Goal: Information Seeking & Learning: Learn about a topic

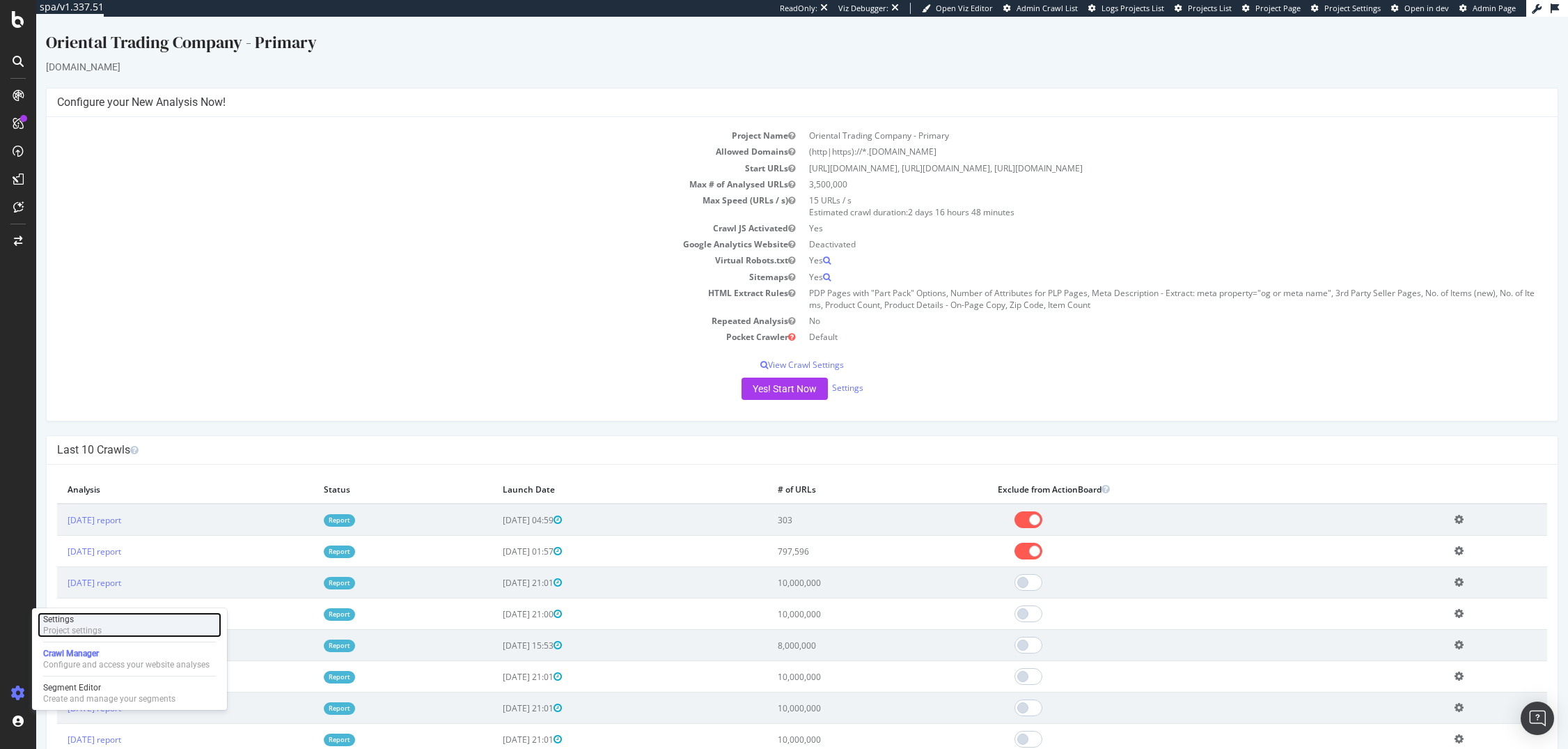
click at [84, 624] on div "Settings" at bounding box center [72, 619] width 58 height 11
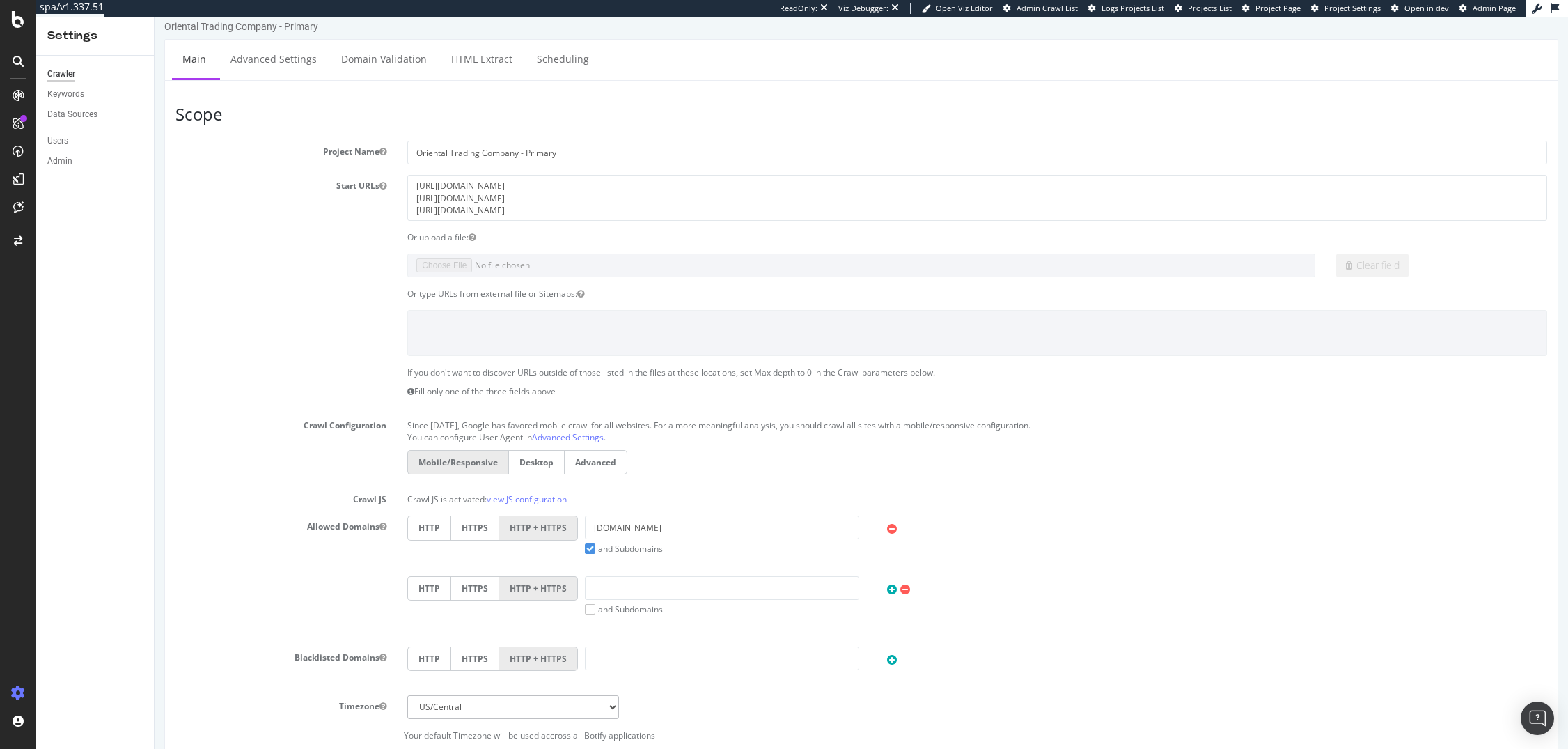
scroll to position [7, 0]
click at [278, 74] on link "Advanced Settings" at bounding box center [274, 62] width 107 height 38
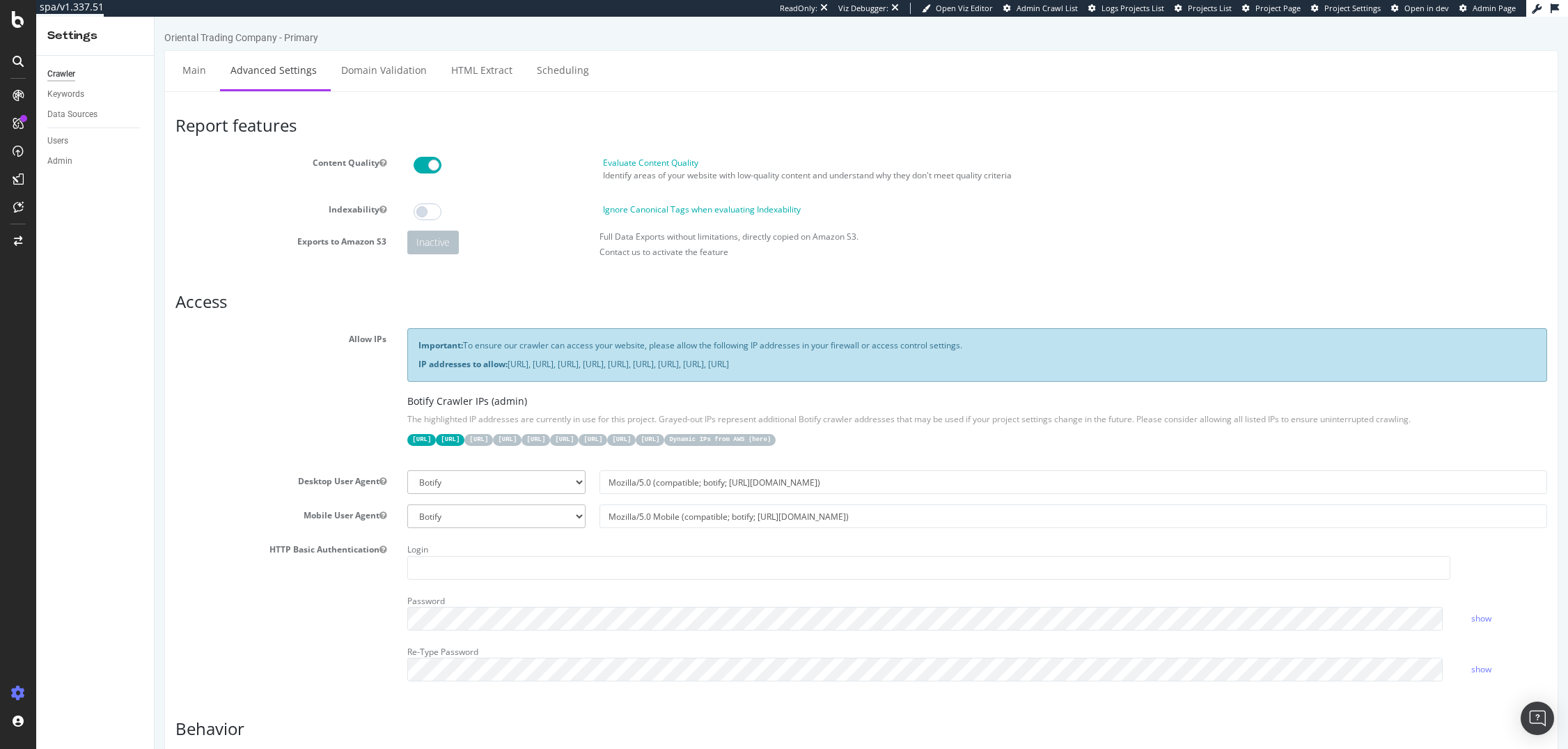
click at [186, 204] on label "Indexability" at bounding box center [280, 207] width 232 height 16
click at [380, 204] on button "Indexability" at bounding box center [382, 210] width 7 height 12
click at [76, 206] on div "SpeedWorkers" at bounding box center [82, 210] width 62 height 14
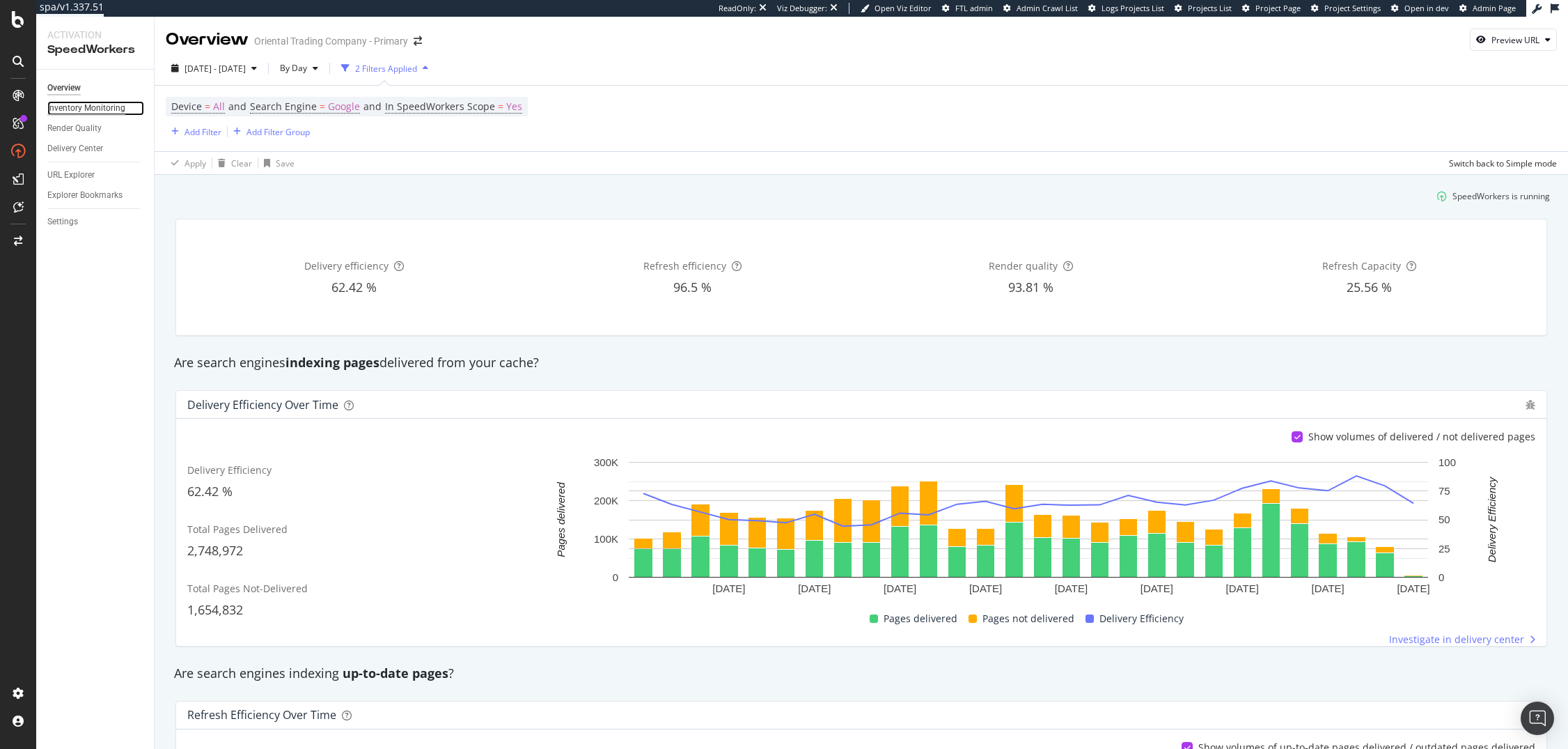
click at [89, 104] on div "Inventory Monitoring" at bounding box center [86, 108] width 78 height 15
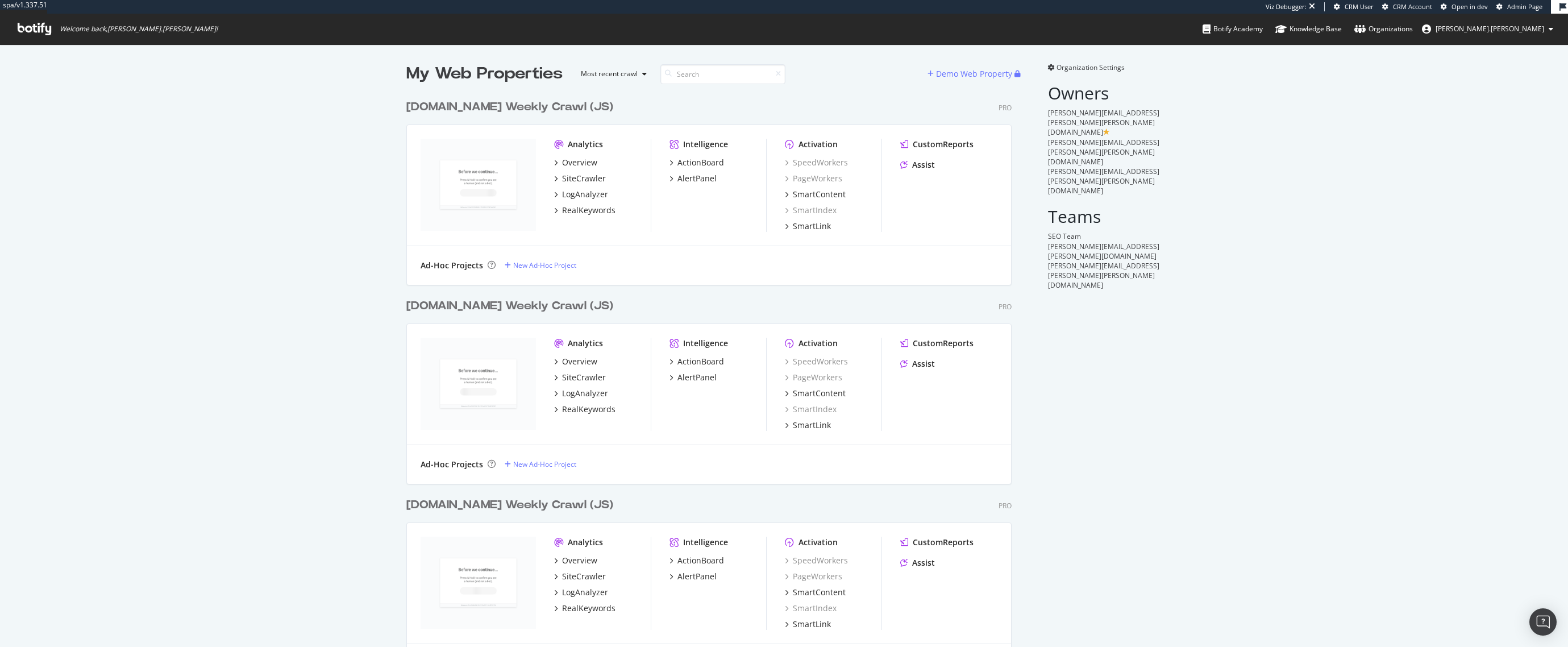
scroll to position [1233, 606]
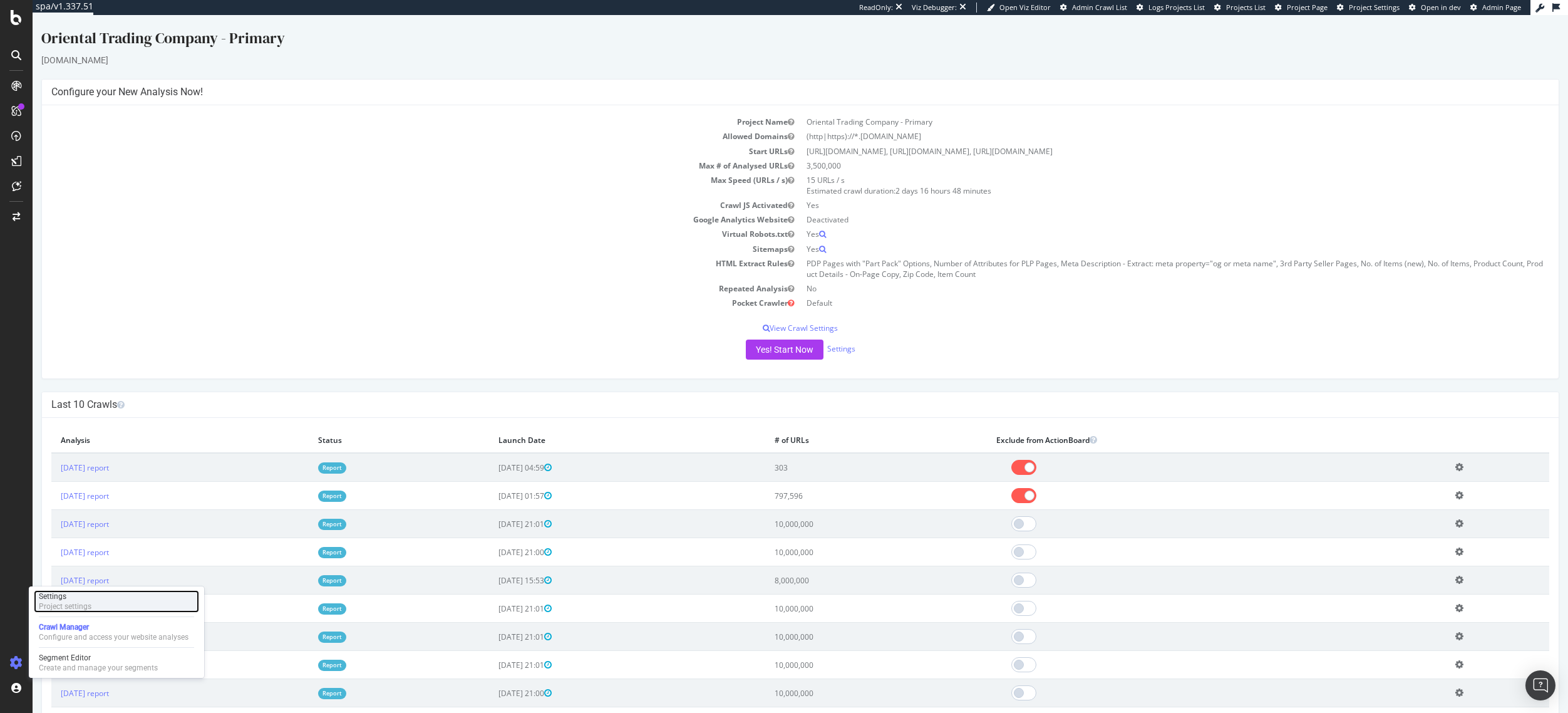
drag, startPoint x: 67, startPoint y: 609, endPoint x: 73, endPoint y: 607, distance: 6.3
click at [67, 609] on div "Project settings" at bounding box center [65, 606] width 52 height 10
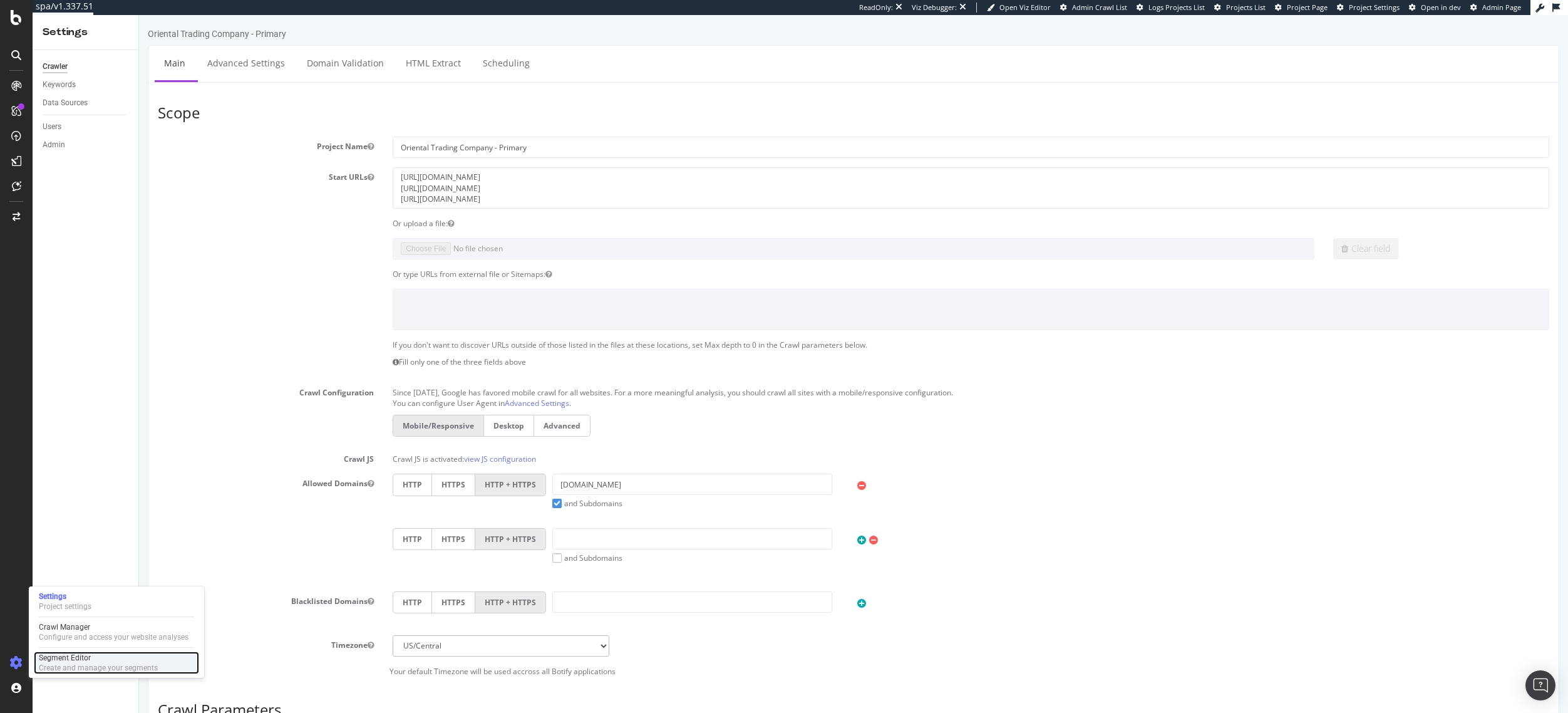
click at [45, 663] on div "Create and manage your segments" at bounding box center [98, 667] width 119 height 10
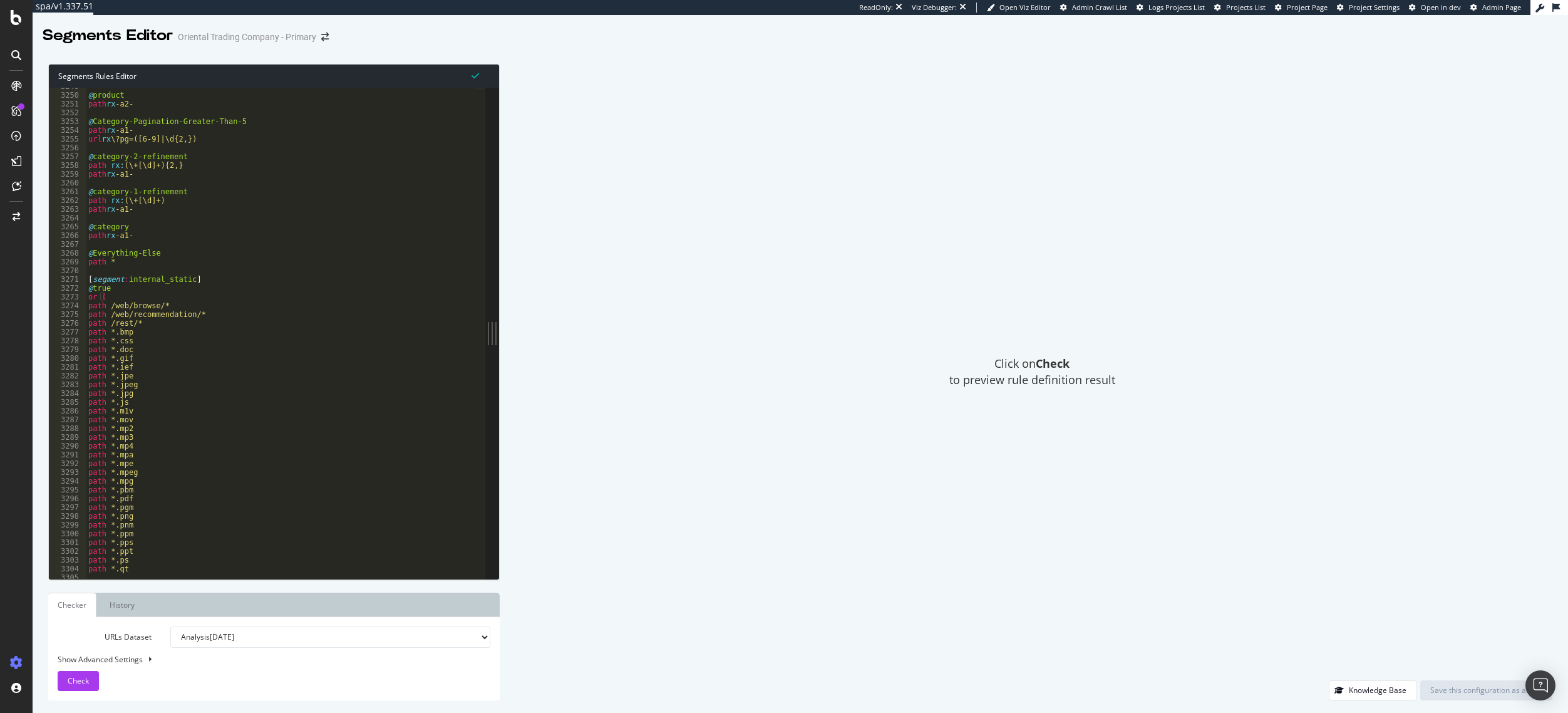
scroll to position [20040, 0]
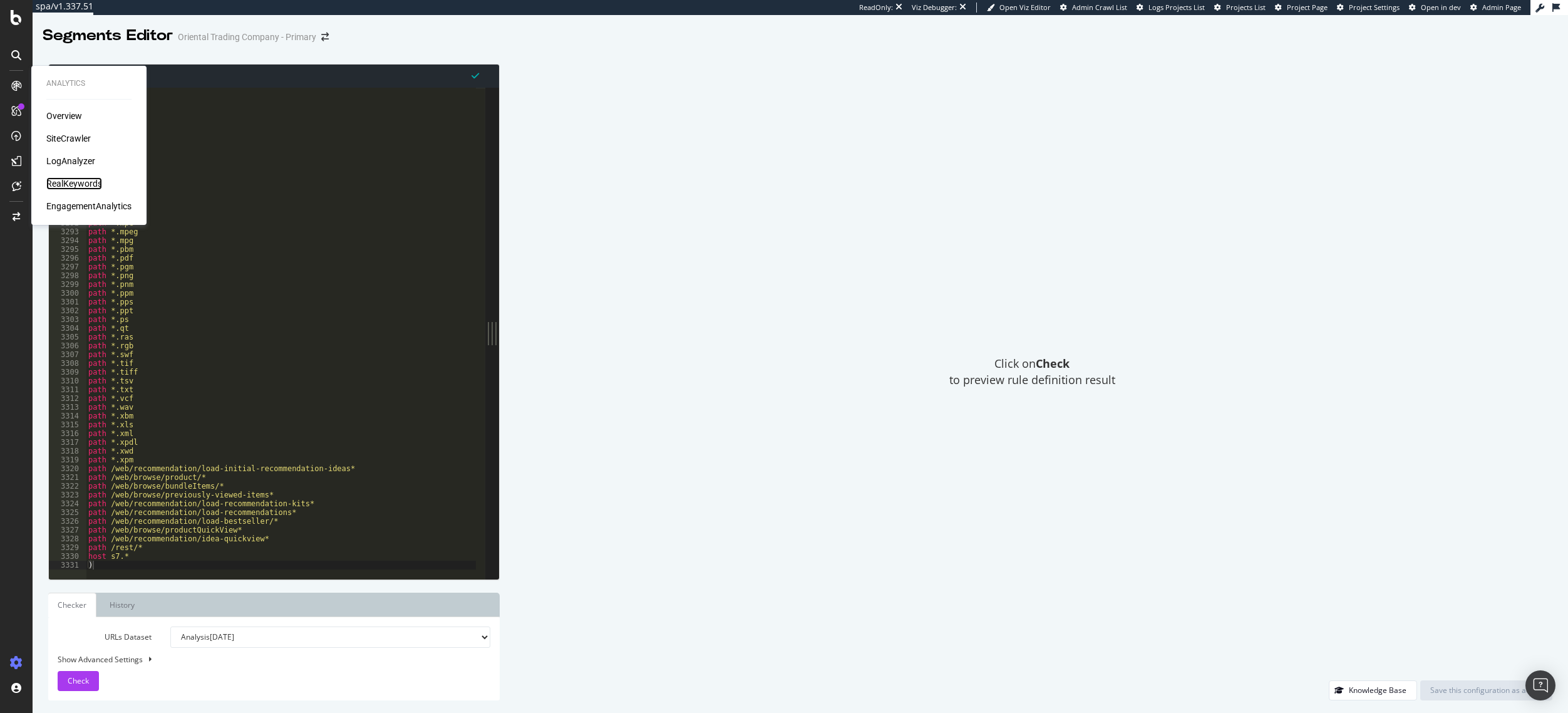
click at [70, 182] on div "RealKeywords" at bounding box center [74, 183] width 56 height 13
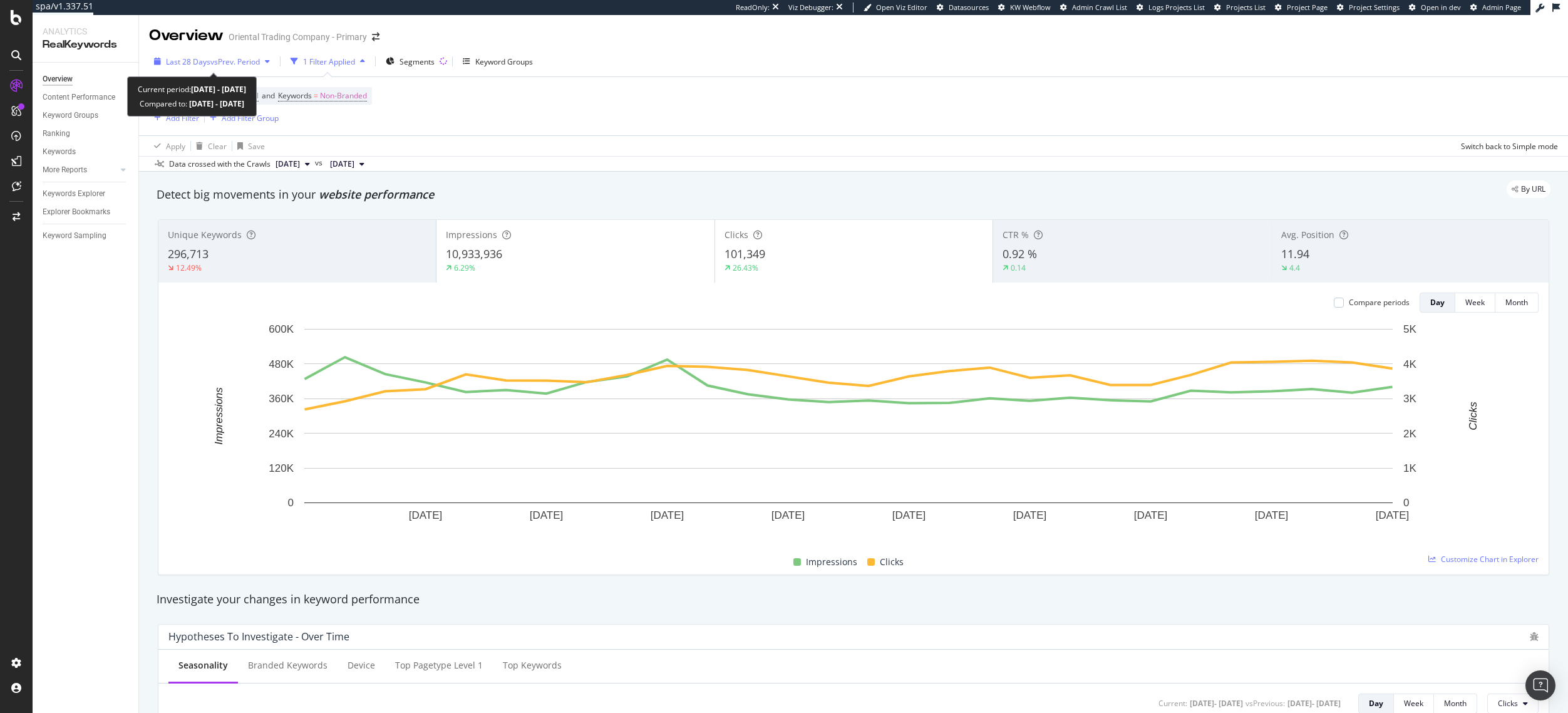
click at [263, 55] on div "Last 28 Days vs Prev. Period" at bounding box center [212, 61] width 126 height 19
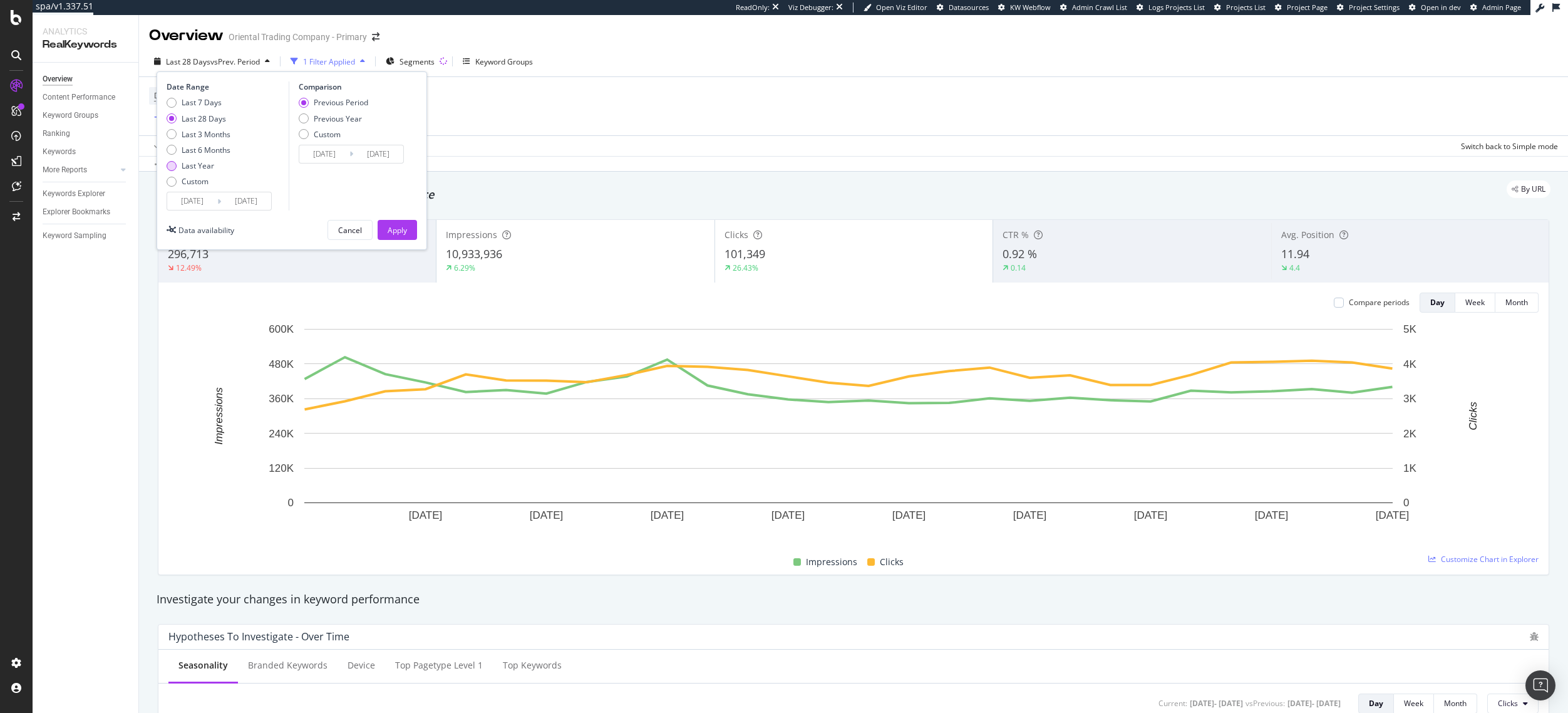
click at [209, 165] on div "Last Year" at bounding box center [198, 166] width 33 height 11
type input "[DATE]"
click at [394, 228] on div "Apply" at bounding box center [397, 230] width 19 height 11
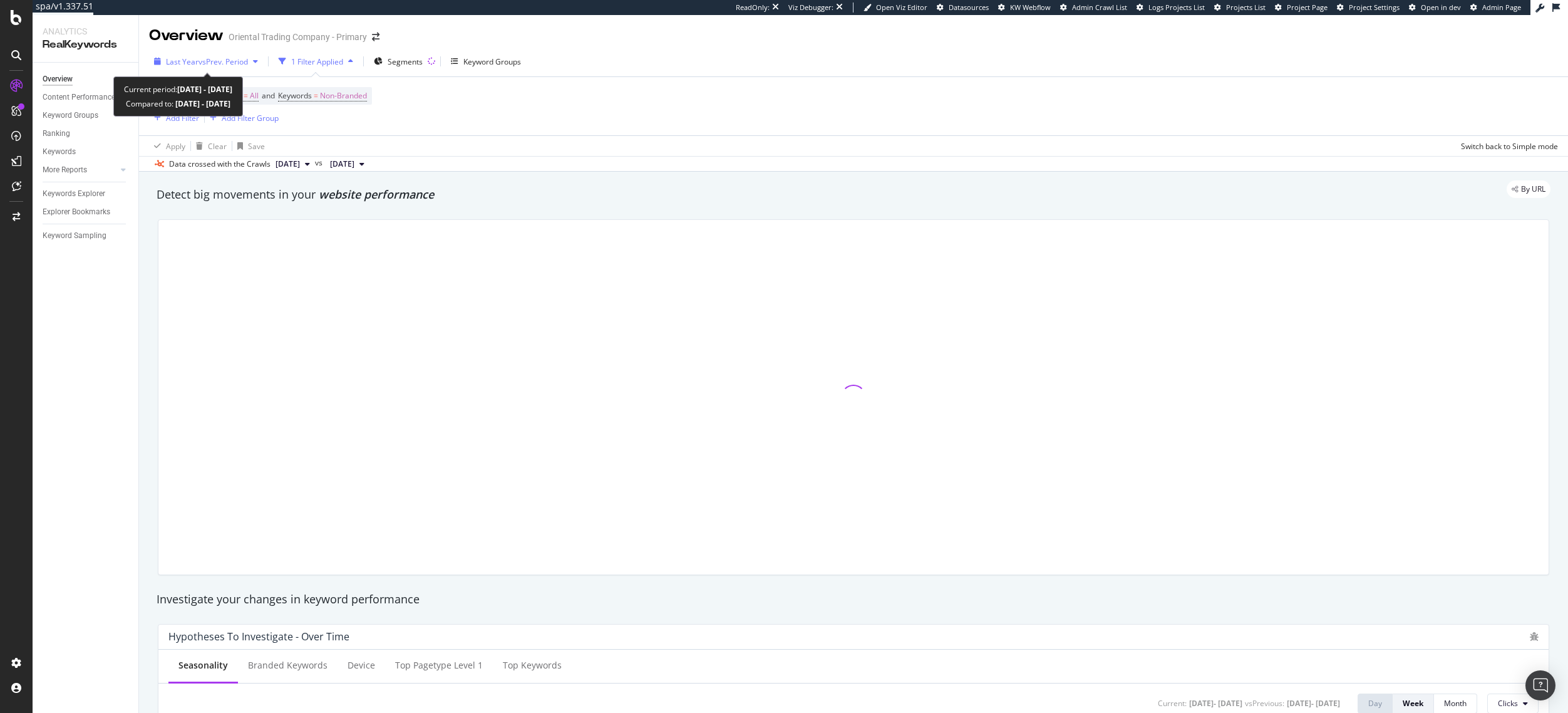
click at [244, 63] on span "vs Prev. Period" at bounding box center [223, 62] width 50 height 11
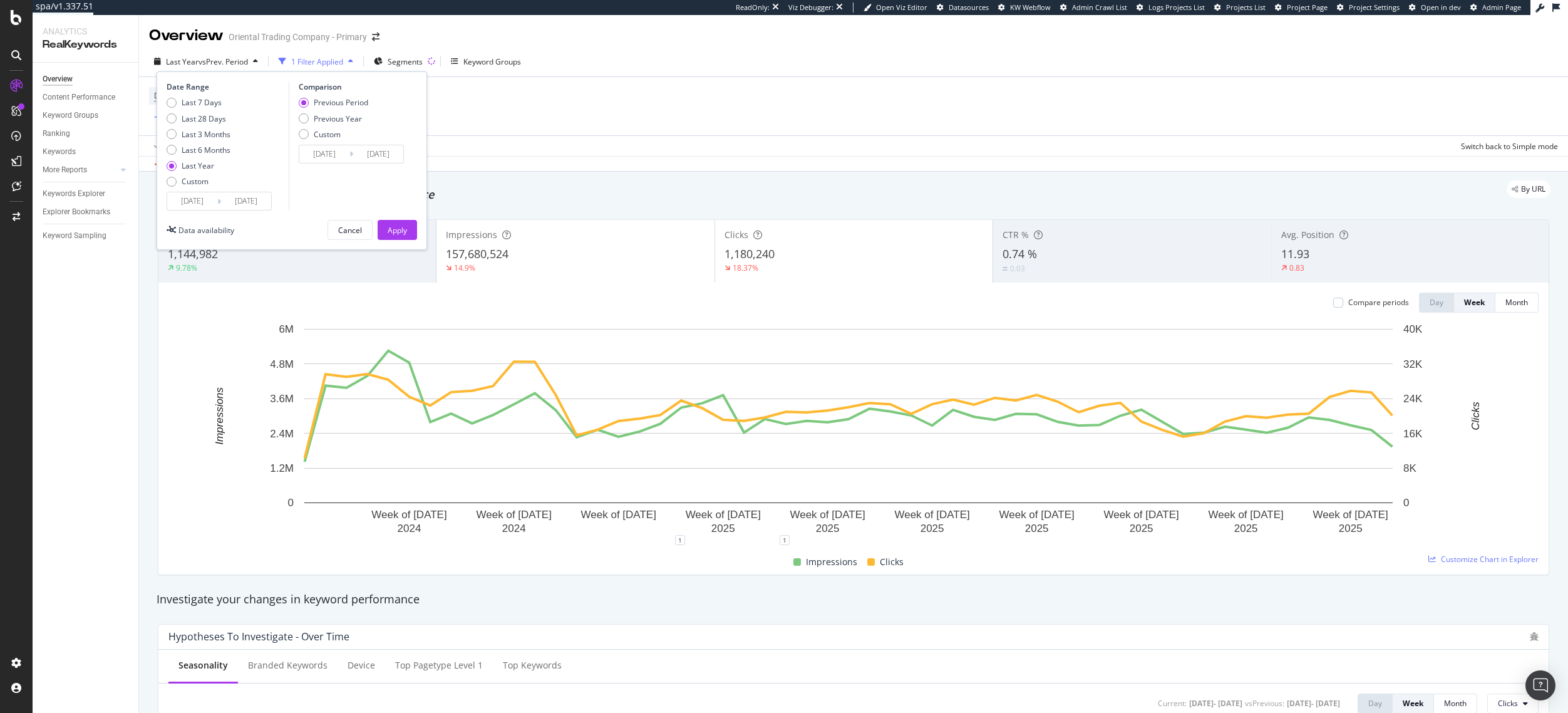
click at [569, 183] on div "By URL" at bounding box center [847, 189] width 1406 height 17
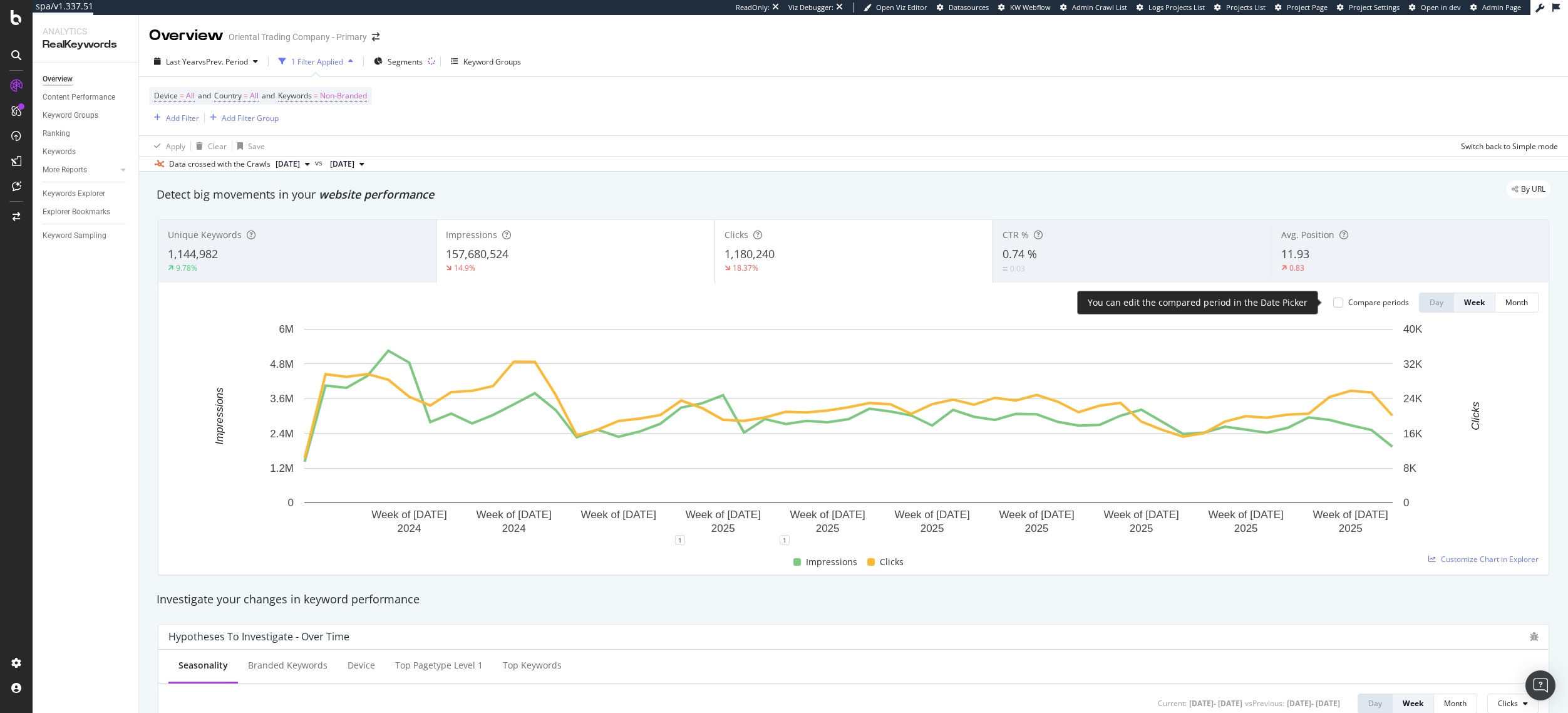
click at [1336, 303] on div "Compare periods" at bounding box center [1371, 303] width 76 height 11
click at [1333, 301] on div at bounding box center [1338, 302] width 10 height 10
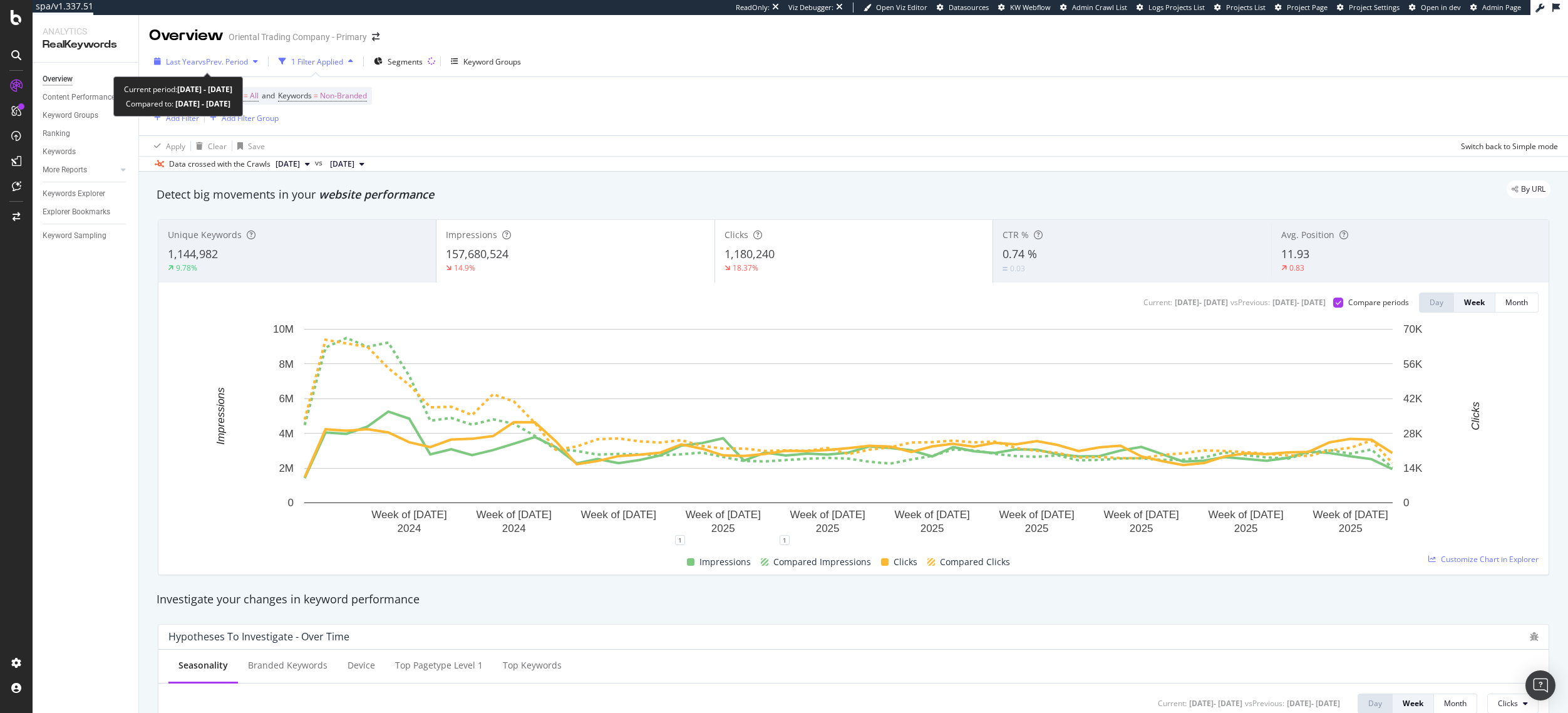
click at [239, 67] on div "Last Year vs Prev. Period" at bounding box center [206, 61] width 114 height 19
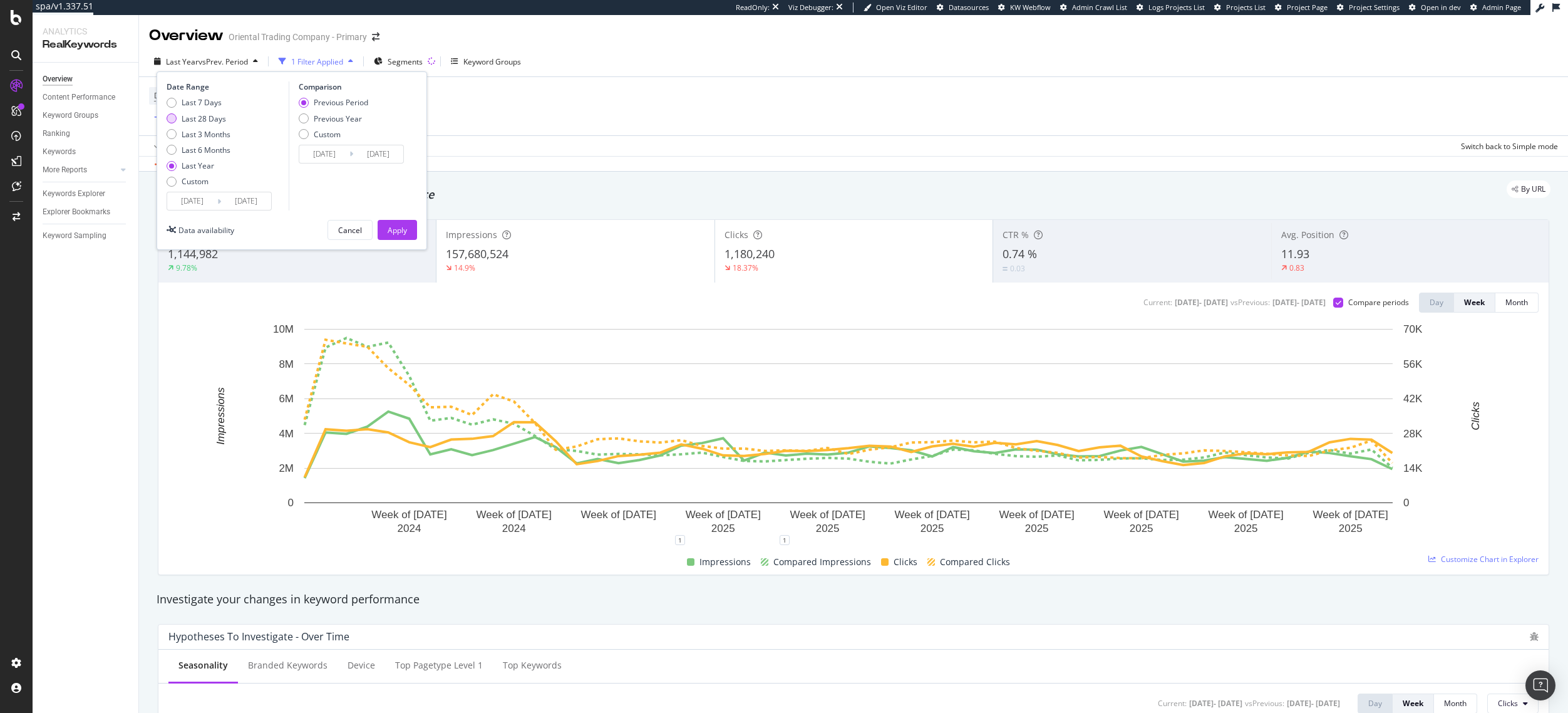
click at [211, 121] on div "Last 28 Days" at bounding box center [204, 119] width 44 height 11
type input "[DATE]"
click at [403, 229] on div "Apply" at bounding box center [397, 230] width 19 height 11
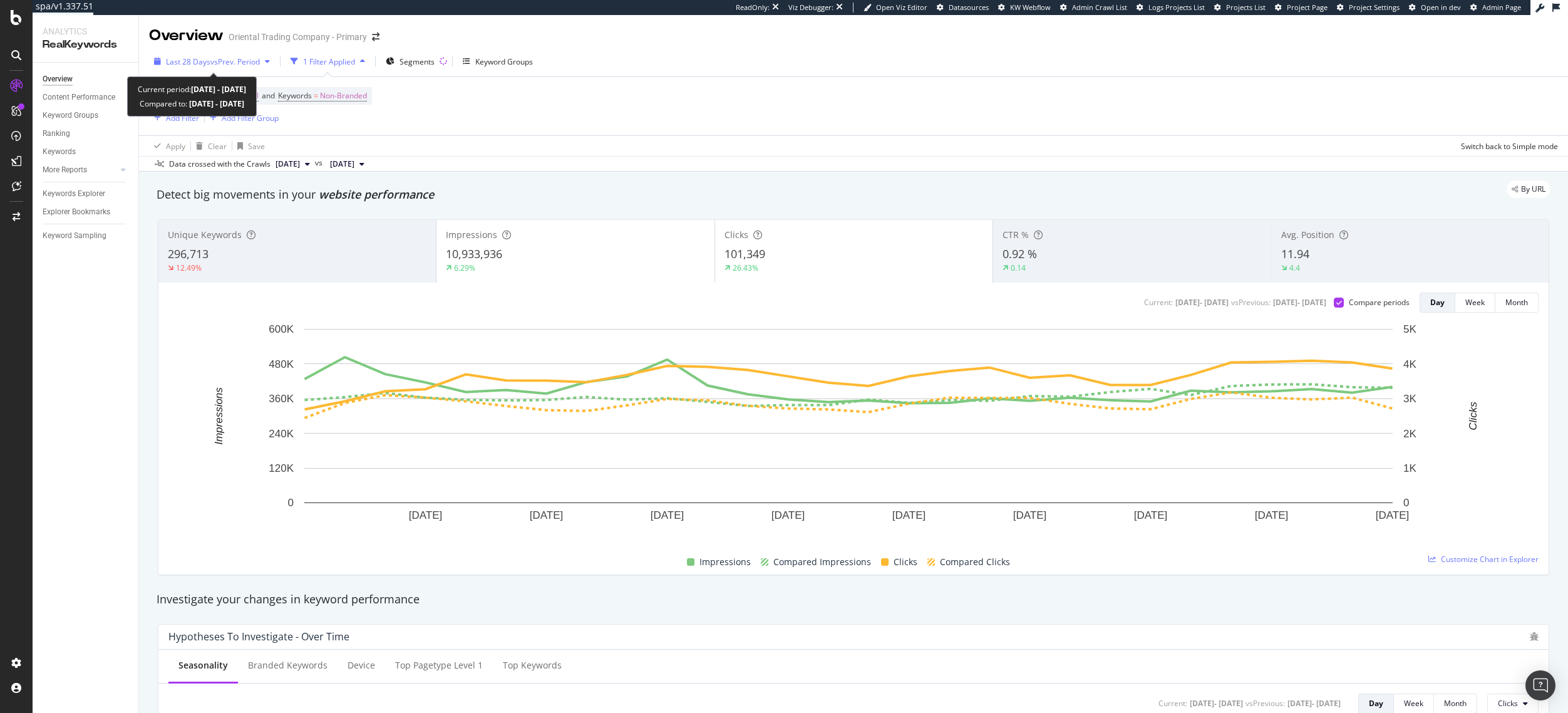
click at [237, 66] on span "vs Prev. Period" at bounding box center [235, 62] width 50 height 11
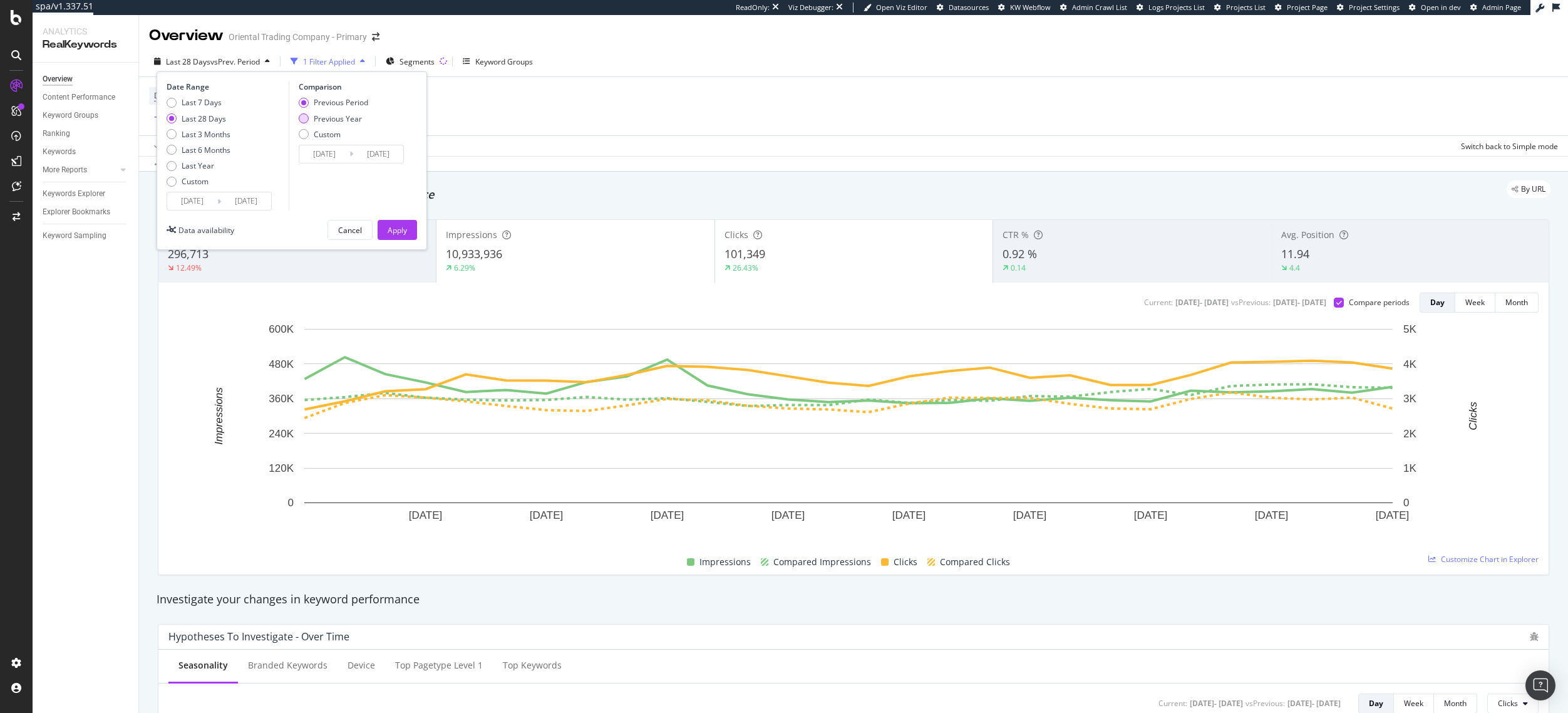
click at [327, 119] on div "Previous Year" at bounding box center [338, 119] width 48 height 11
type input "[DATE]"
click at [389, 225] on div "Apply" at bounding box center [397, 230] width 19 height 11
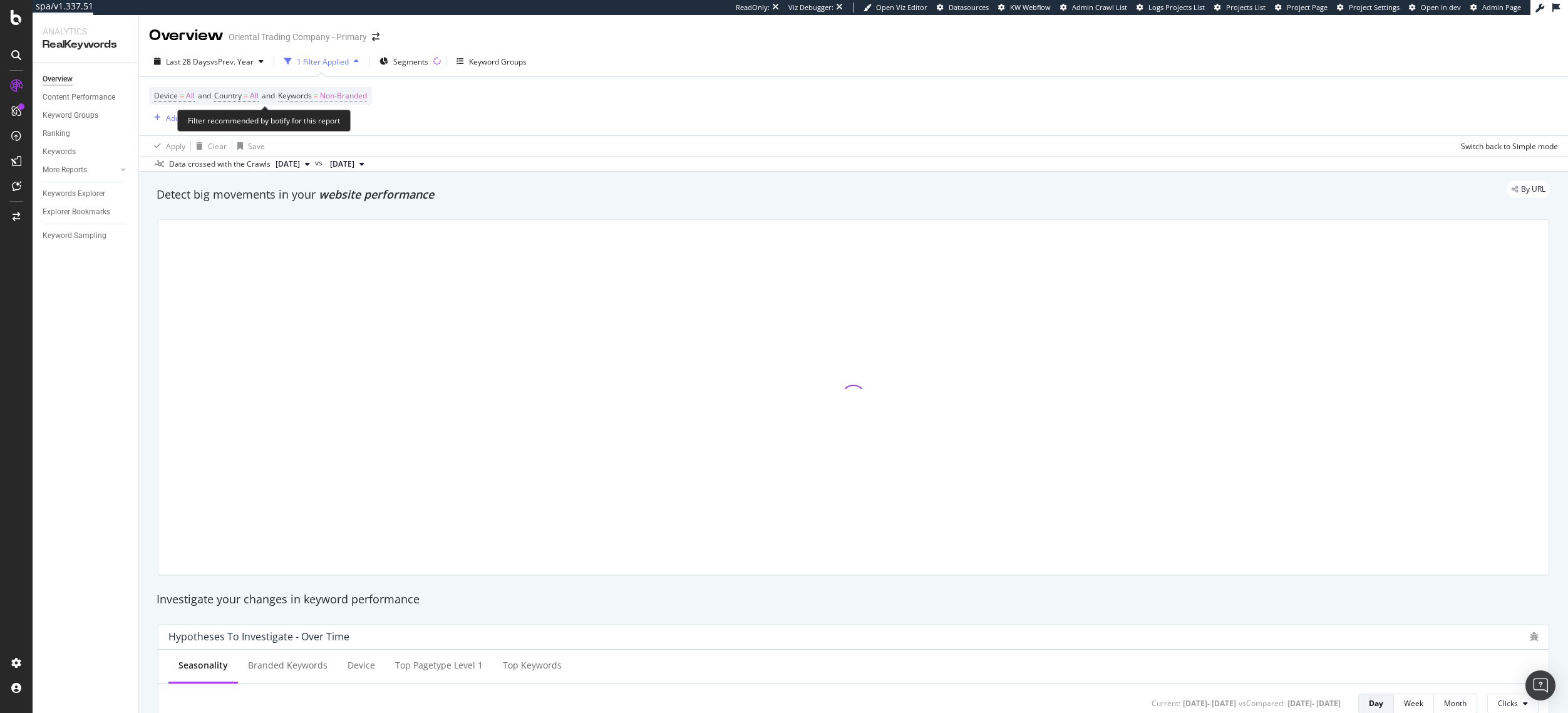
click at [354, 94] on span "Non-Branded" at bounding box center [343, 96] width 47 height 17
click at [339, 126] on span "Non-Branded" at bounding box center [322, 125] width 52 height 11
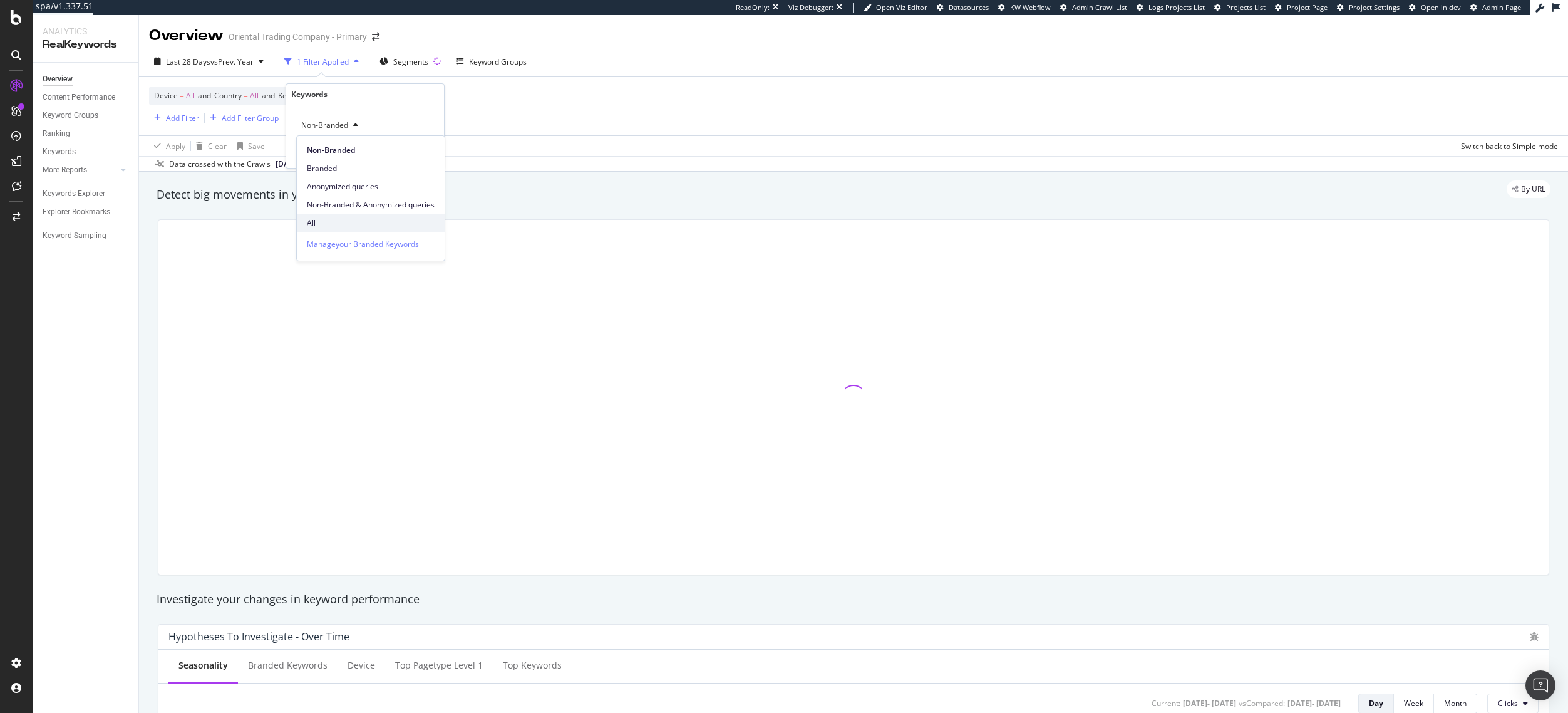
click at [321, 223] on span "All" at bounding box center [370, 223] width 127 height 11
click at [424, 154] on div "Apply" at bounding box center [424, 152] width 19 height 11
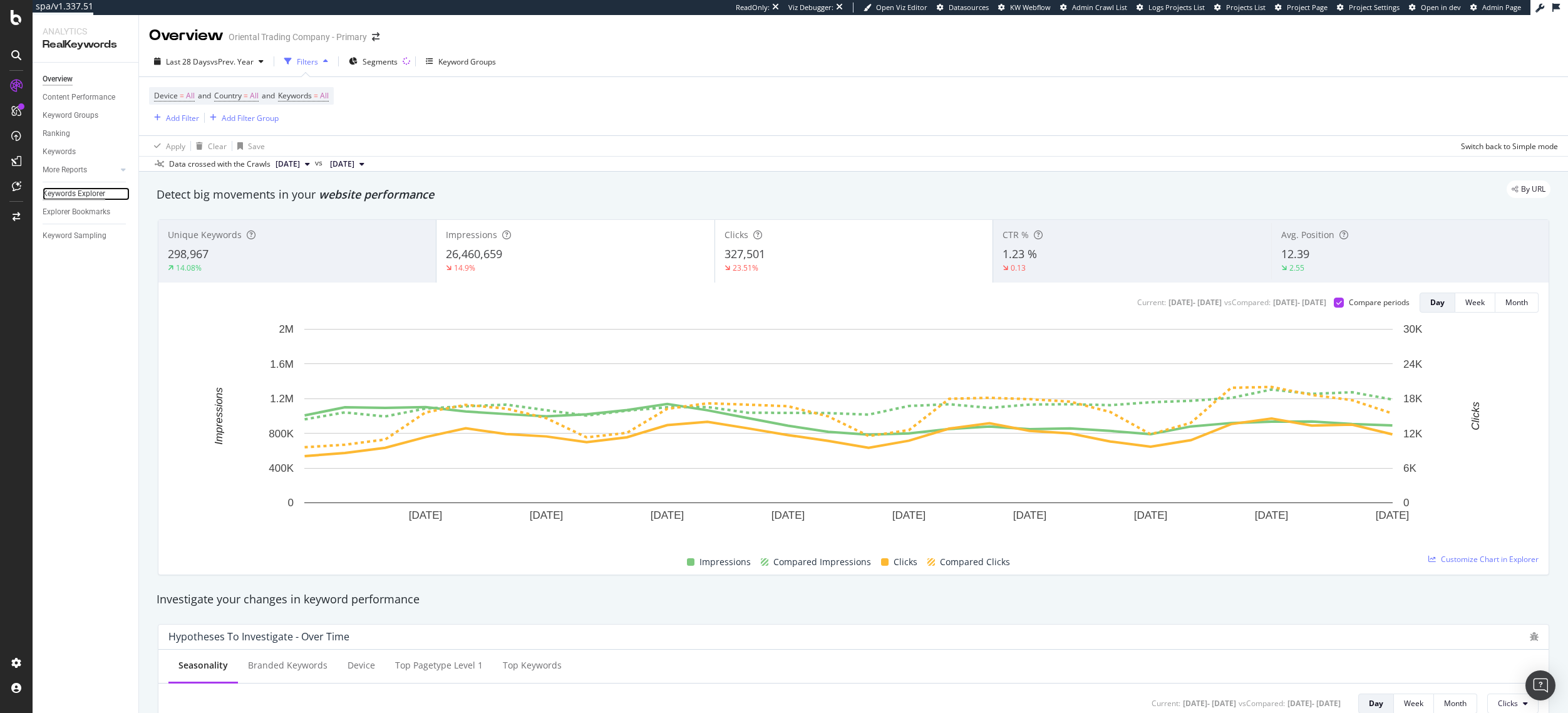
click at [61, 187] on div "Keywords Explorer" at bounding box center [73, 194] width 62 height 13
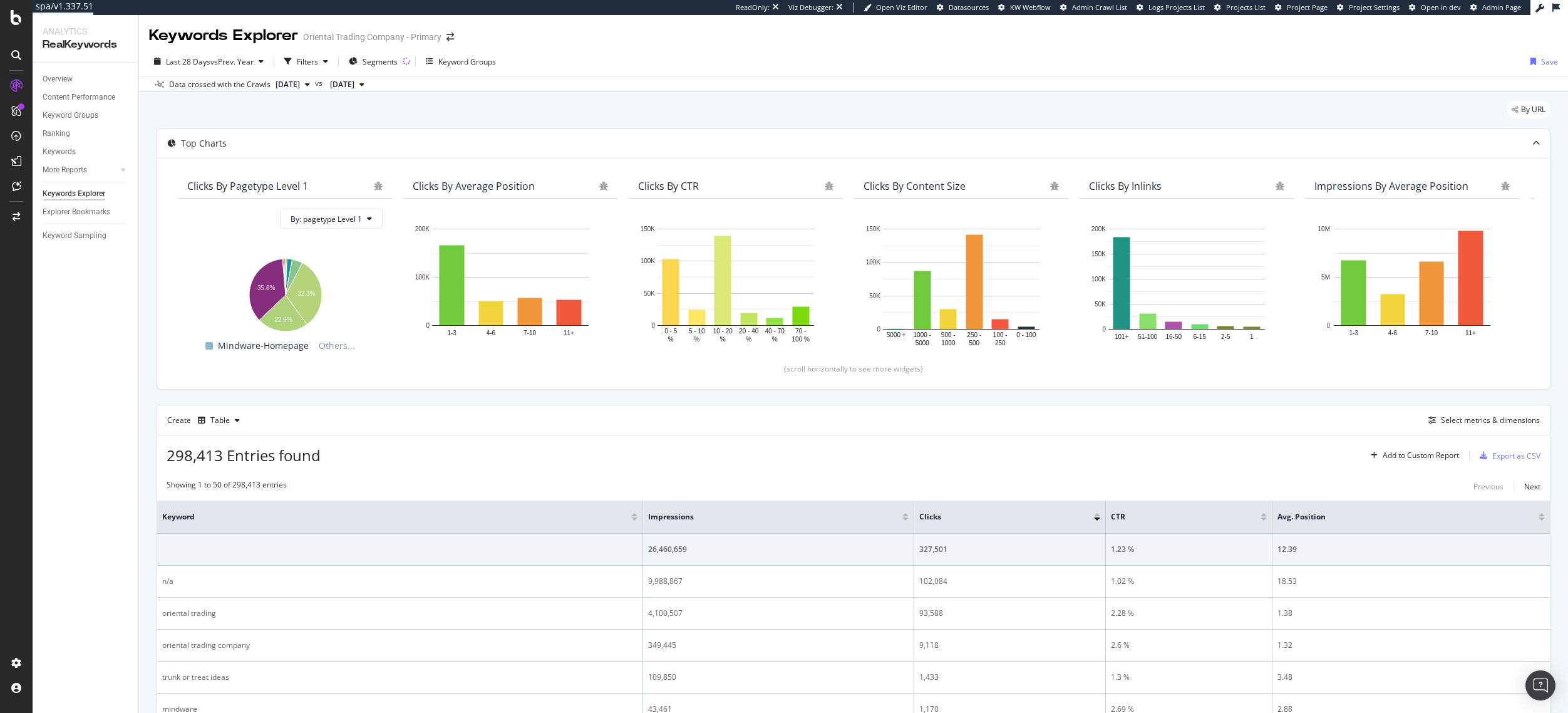
drag, startPoint x: 682, startPoint y: 453, endPoint x: 866, endPoint y: 433, distance: 185.1
click at [682, 453] on div "298,413 Entries found Add to Custom Report Export as CSV" at bounding box center [853, 451] width 1392 height 31
click at [1441, 420] on div "Select metrics & dimensions" at bounding box center [1490, 420] width 99 height 11
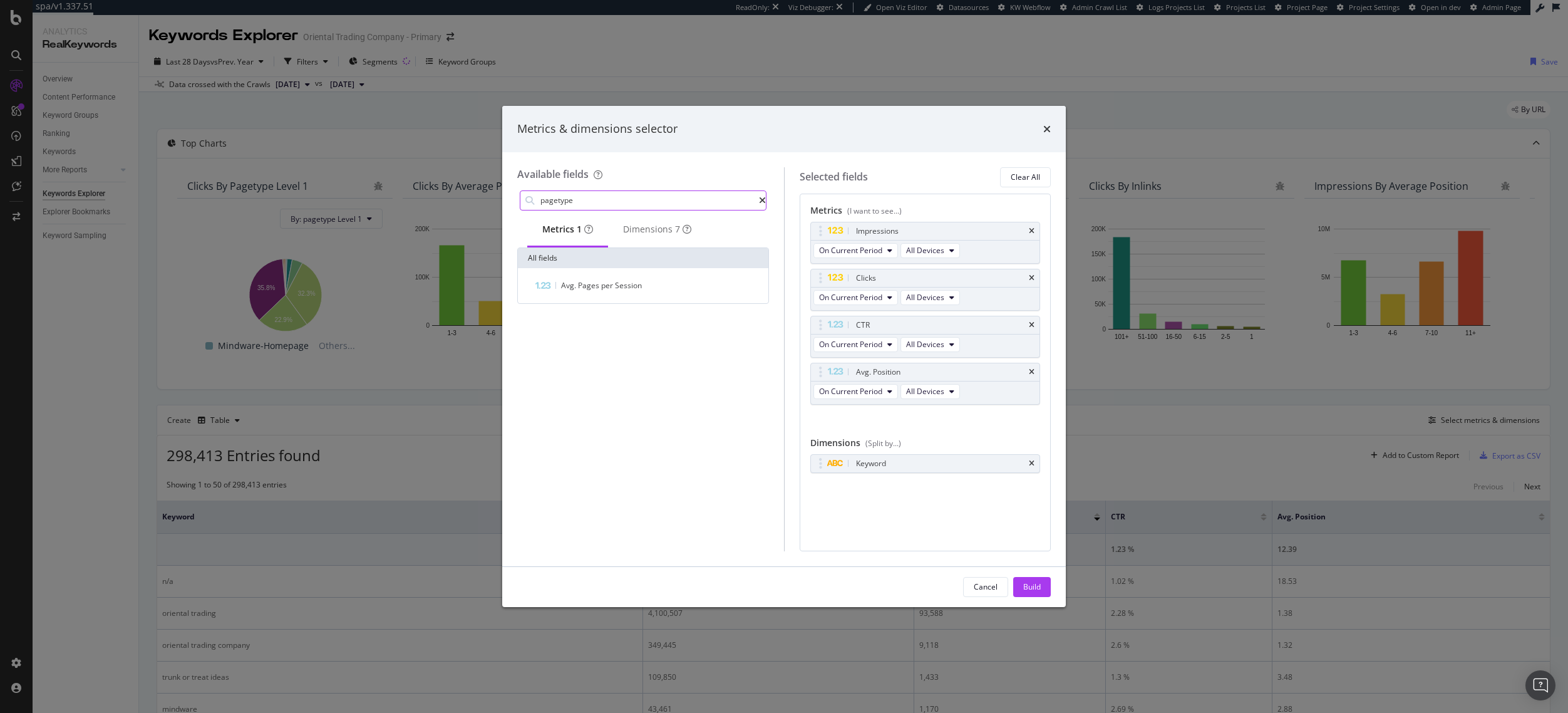
drag, startPoint x: 600, startPoint y: 203, endPoint x: 528, endPoint y: 200, distance: 72.1
click at [528, 200] on div "pagetype" at bounding box center [643, 201] width 247 height 20
type input "speed"
click at [667, 235] on div "Dimensions 5" at bounding box center [657, 229] width 68 height 13
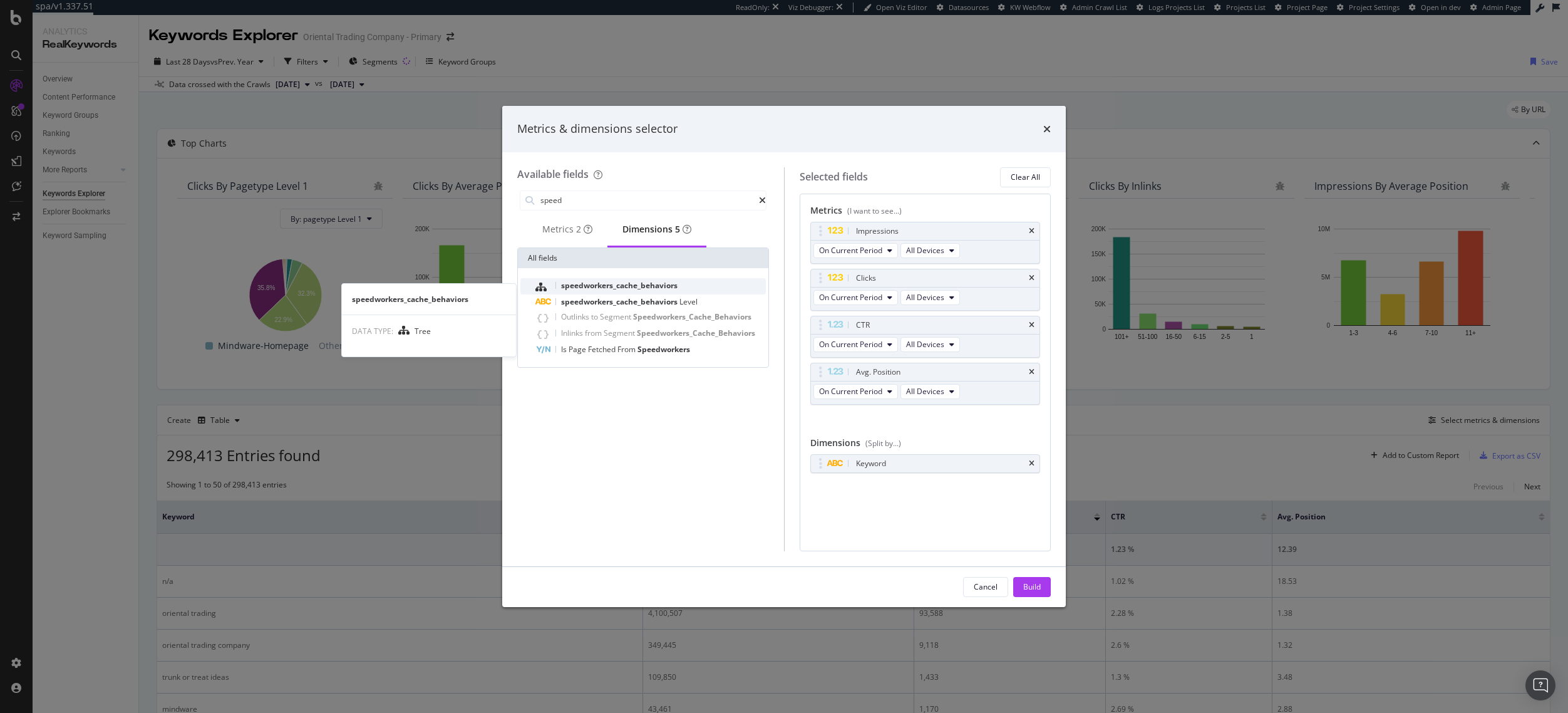
click at [659, 284] on div "speedworkers_cache_behaviors" at bounding box center [651, 286] width 231 height 16
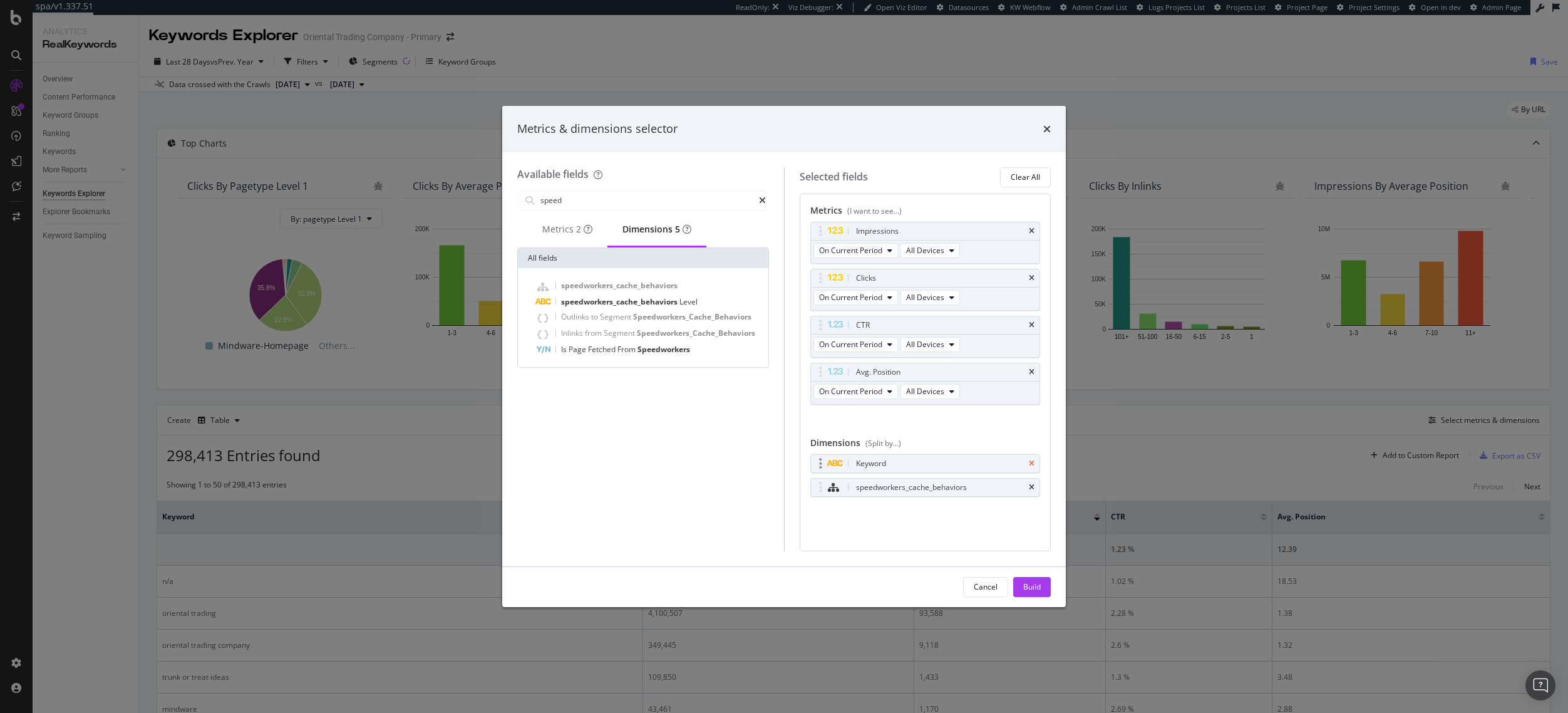
click at [1030, 463] on icon "times" at bounding box center [1031, 463] width 5 height 7
click at [1044, 593] on button "Build" at bounding box center [1032, 587] width 38 height 20
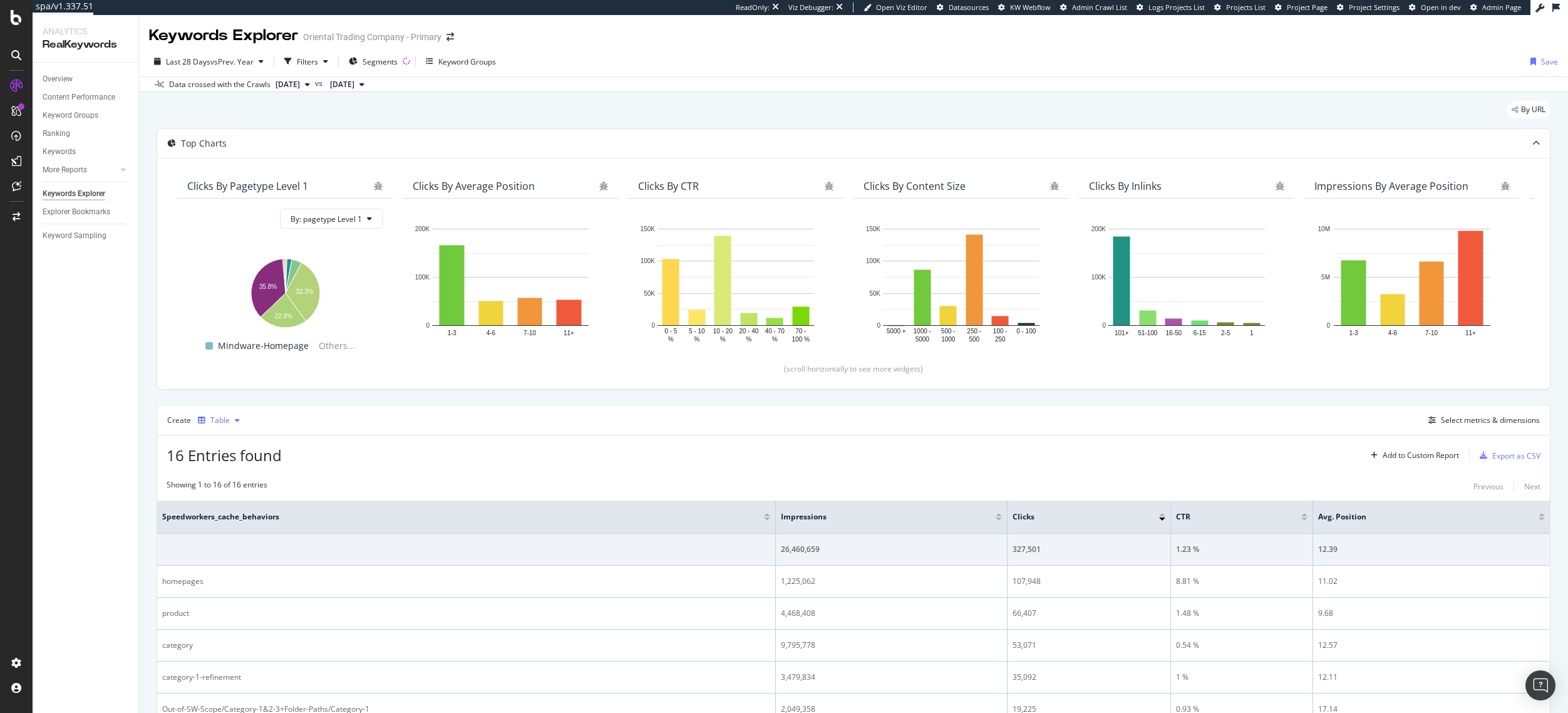
click at [215, 423] on div "Table" at bounding box center [220, 420] width 19 height 7
click at [244, 464] on div "Trend" at bounding box center [236, 461] width 77 height 15
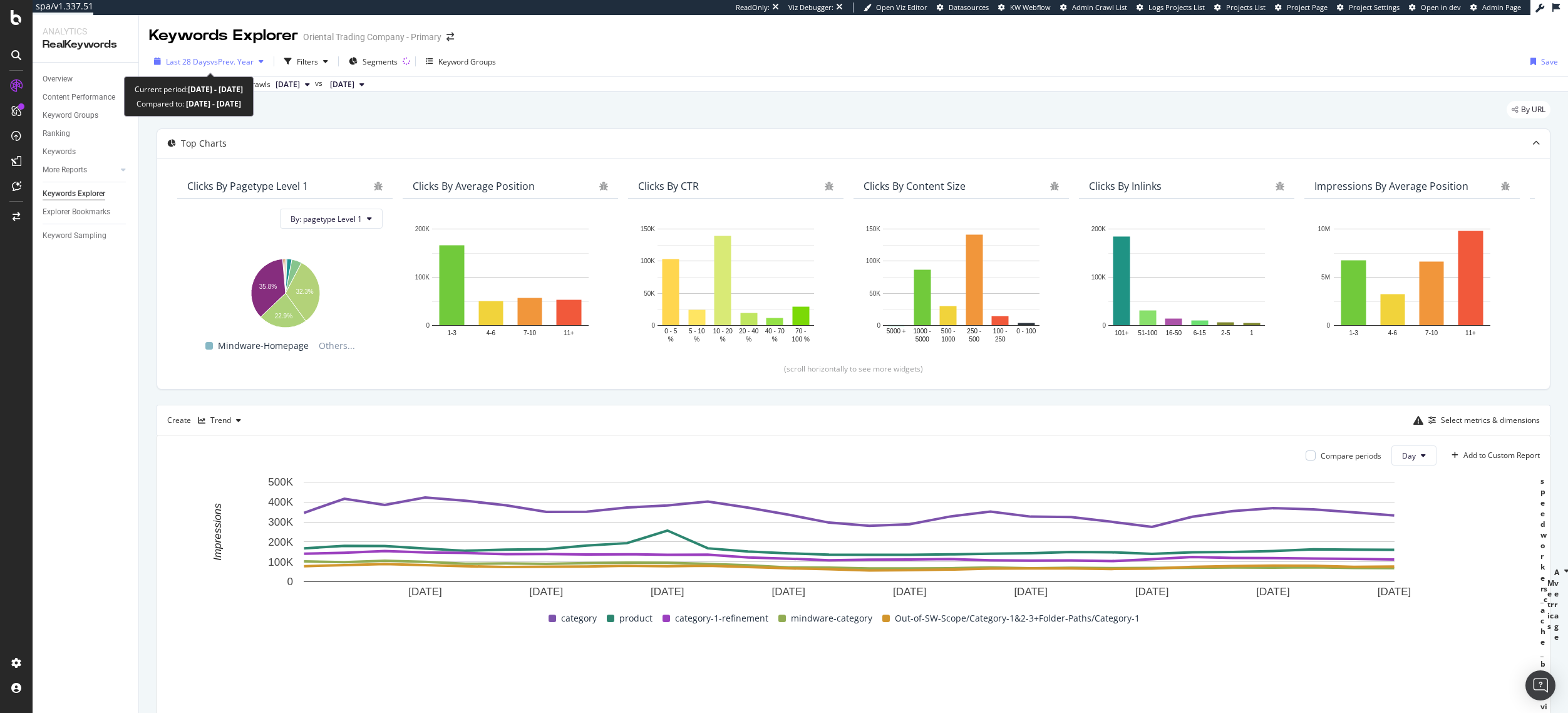
click at [207, 61] on span "Last 28 Days" at bounding box center [188, 62] width 44 height 11
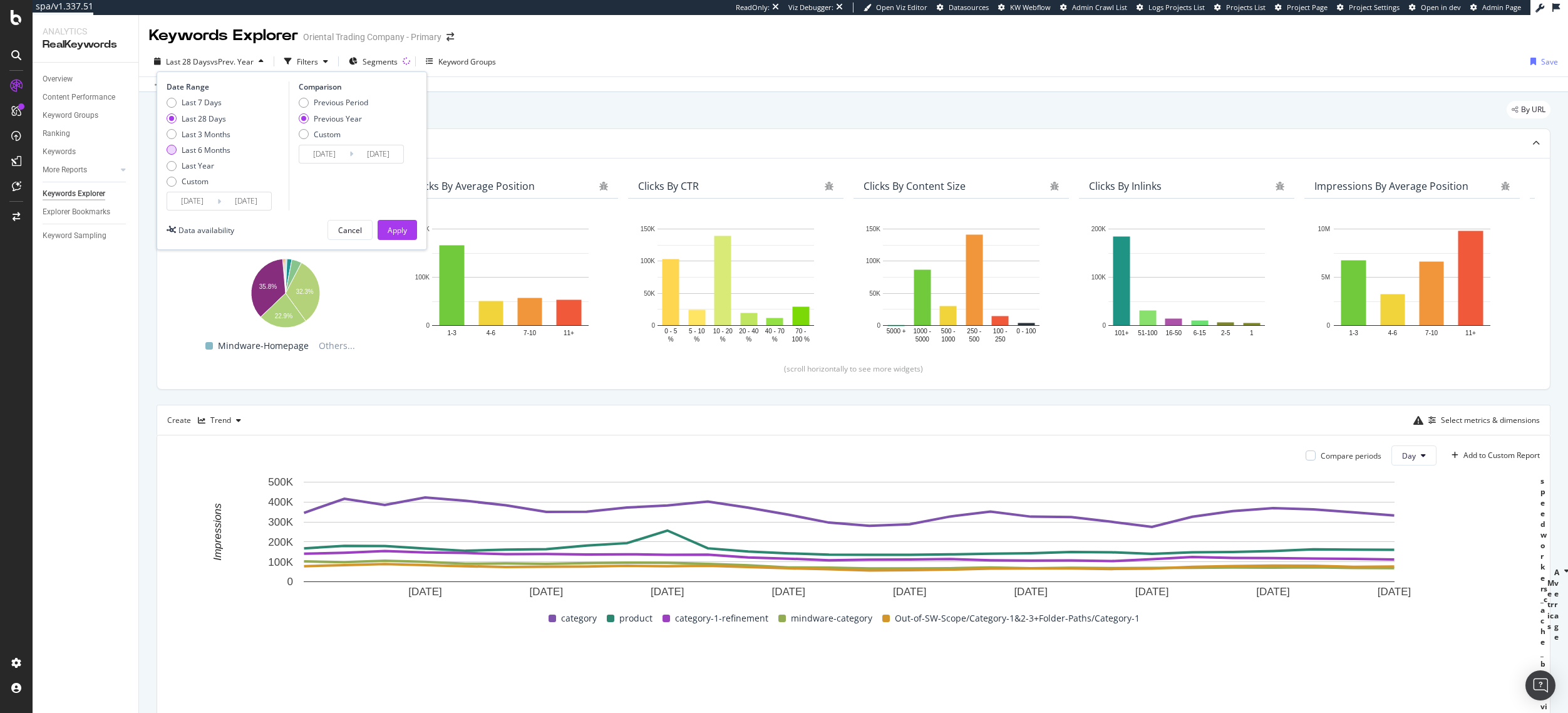
click at [209, 149] on div "Last 6 Months" at bounding box center [206, 150] width 49 height 11
type input "[DATE]"
click at [409, 224] on button "Apply" at bounding box center [397, 230] width 40 height 20
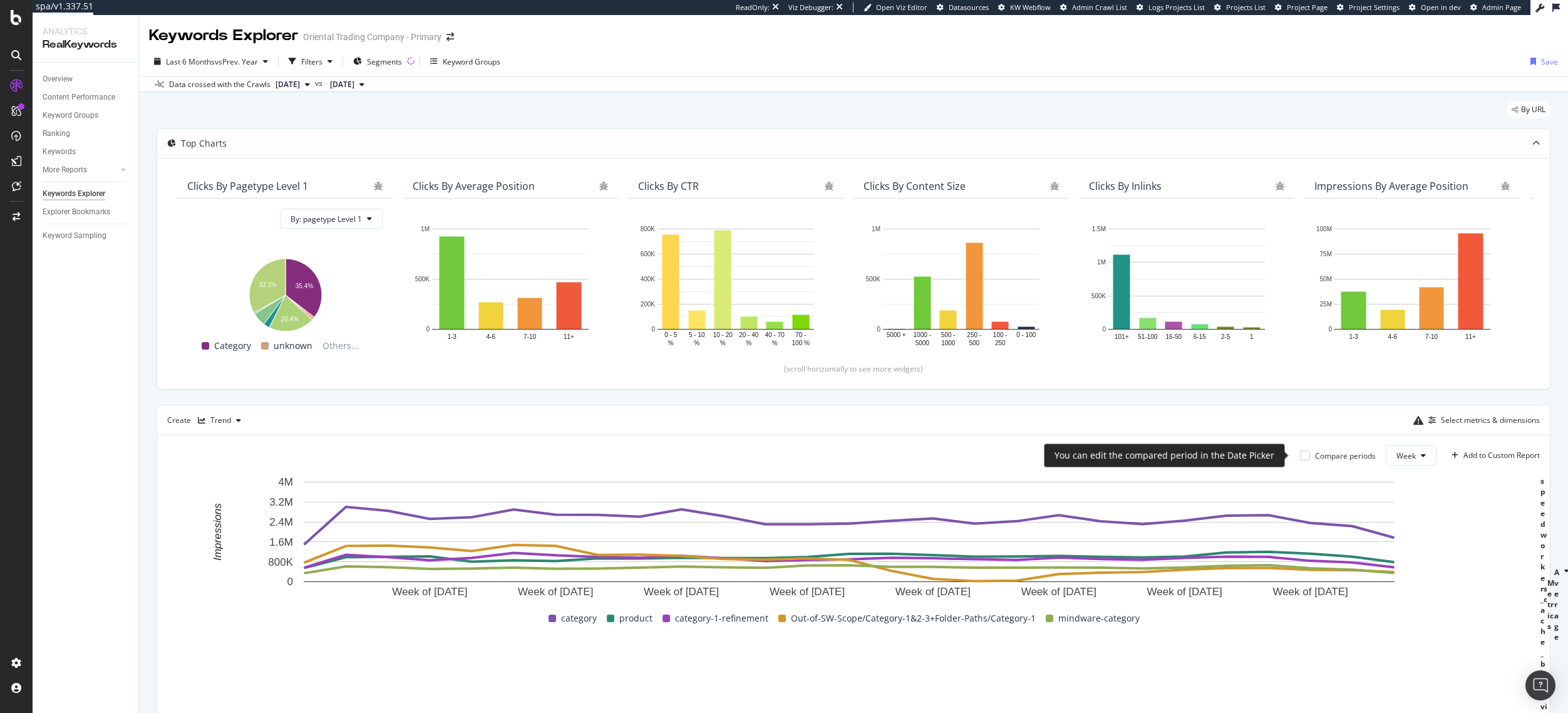
click at [1347, 457] on div "Compare periods" at bounding box center [1345, 455] width 61 height 11
